Goal: Check status: Check status

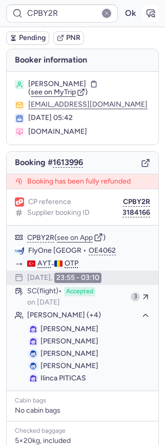
click at [153, 12] on icon "button" at bounding box center [150, 13] width 10 height 10
drag, startPoint x: 80, startPoint y: 314, endPoint x: 35, endPoint y: 314, distance: 45.1
click at [35, 314] on button "[PERSON_NAME] (+4)" at bounding box center [88, 314] width 123 height 9
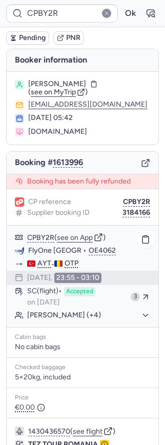
drag, startPoint x: 110, startPoint y: 315, endPoint x: 18, endPoint y: 315, distance: 91.7
click at [18, 315] on div "[PERSON_NAME] (+4)" at bounding box center [83, 314] width 152 height 13
click at [35, 316] on button "[PERSON_NAME] (+4)" at bounding box center [88, 314] width 123 height 9
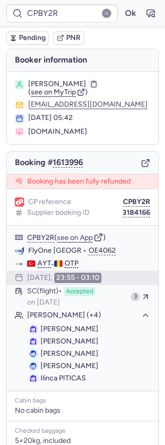
click at [92, 81] on icon "button" at bounding box center [93, 83] width 5 height 5
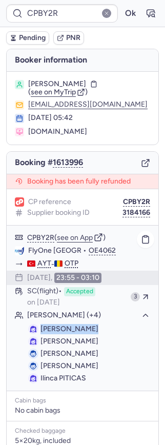
drag, startPoint x: 41, startPoint y: 329, endPoint x: 100, endPoint y: 328, distance: 58.9
click at [100, 336] on li "[PERSON_NAME]" at bounding box center [89, 341] width 122 height 10
copy span "[PERSON_NAME]"
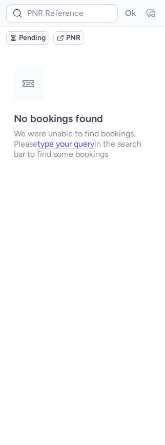
type input "CPBY2R"
